Goal: Task Accomplishment & Management: Complete application form

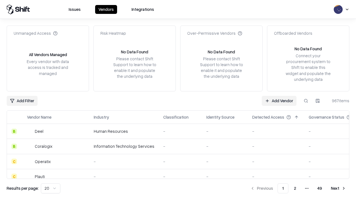
click at [279, 101] on link "Add Vendor" at bounding box center [279, 101] width 35 height 10
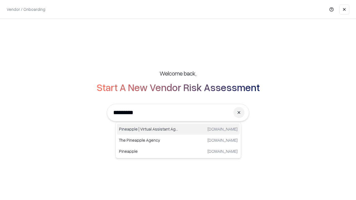
click at [178, 129] on div "Pineapple | Virtual Assistant Agency [DOMAIN_NAME]" at bounding box center [178, 129] width 123 height 11
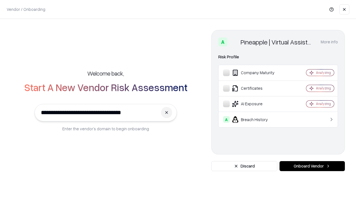
type input "**********"
click at [312, 166] on button "Onboard Vendor" at bounding box center [312, 166] width 65 height 10
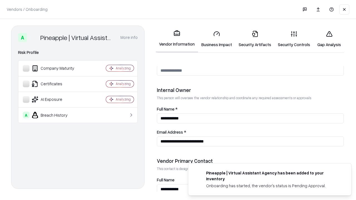
scroll to position [288, 0]
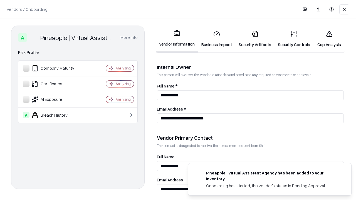
click at [217, 39] on link "Business Impact" at bounding box center [216, 39] width 37 height 26
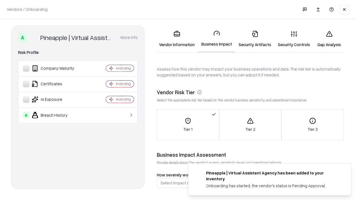
click at [329, 39] on link "Gap Analysis" at bounding box center [329, 39] width 31 height 26
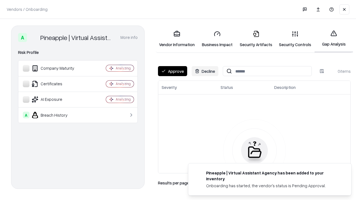
click at [173, 71] on button "Approve" at bounding box center [172, 71] width 29 height 10
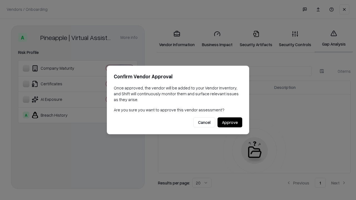
click at [230, 122] on button "Approve" at bounding box center [230, 123] width 25 height 10
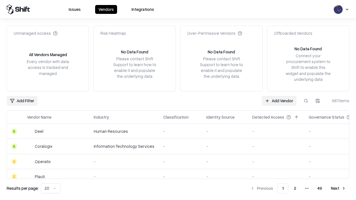
type input "**********"
click at [279, 101] on link "Add Vendor" at bounding box center [279, 101] width 35 height 10
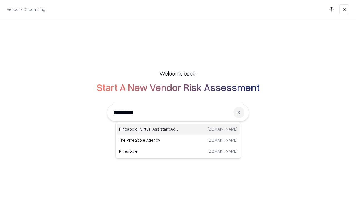
click at [178, 129] on div "Pineapple | Virtual Assistant Agency [DOMAIN_NAME]" at bounding box center [178, 129] width 123 height 11
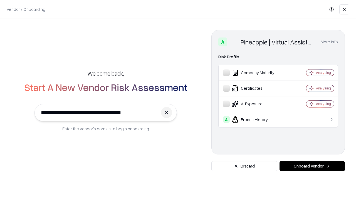
type input "**********"
click at [312, 166] on button "Onboard Vendor" at bounding box center [312, 166] width 65 height 10
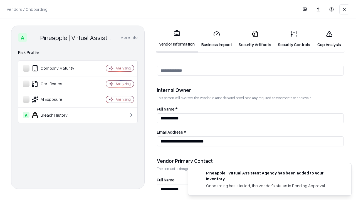
scroll to position [288, 0]
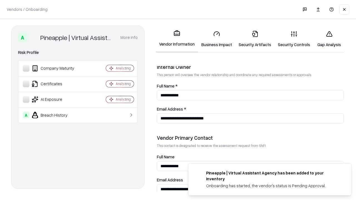
click at [329, 39] on link "Gap Analysis" at bounding box center [329, 39] width 31 height 26
